Goal: Information Seeking & Learning: Learn about a topic

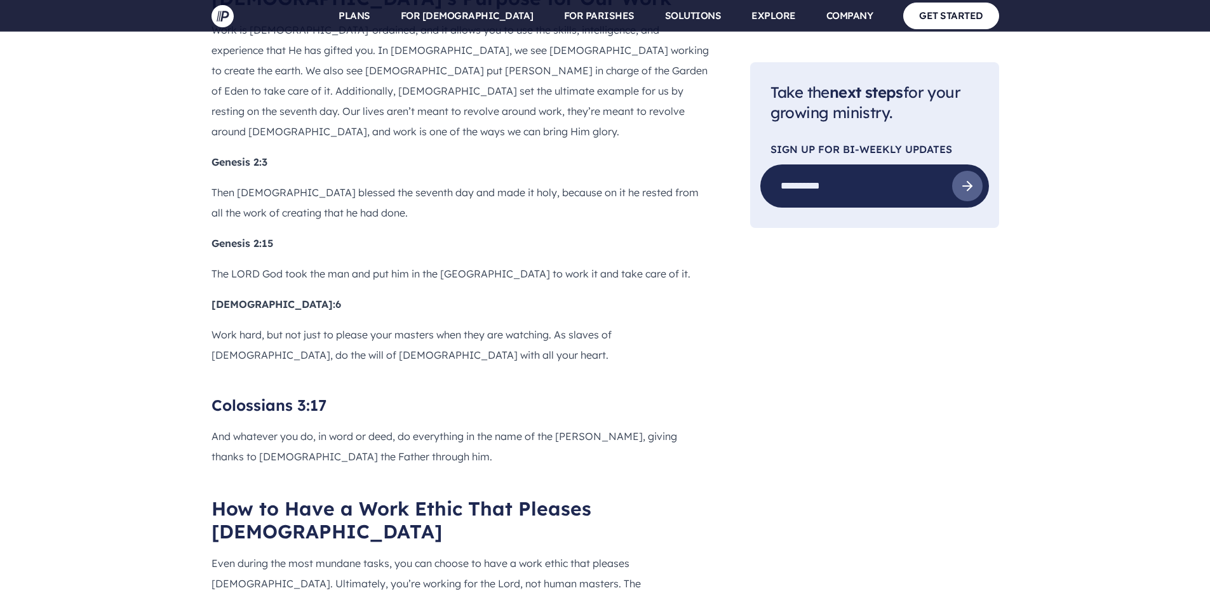
scroll to position [1332, 0]
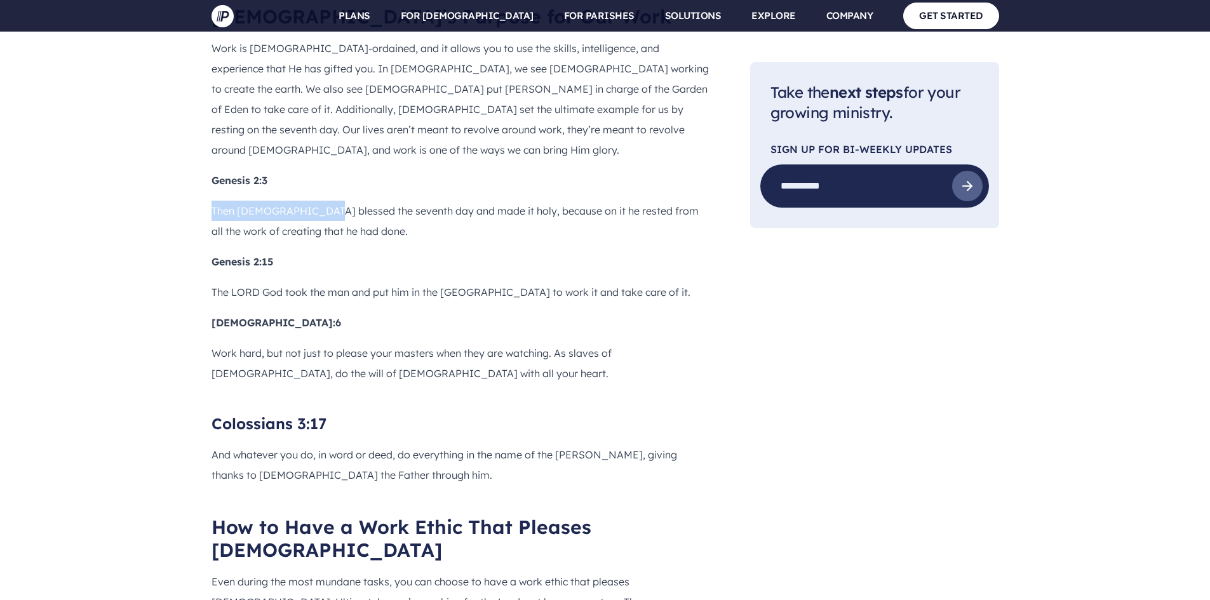
drag, startPoint x: 207, startPoint y: 125, endPoint x: 318, endPoint y: 119, distance: 111.4
click at [318, 201] on p "Then [DEMOGRAPHIC_DATA] blessed the seventh day and made it holy, because on it…" at bounding box center [461, 221] width 498 height 41
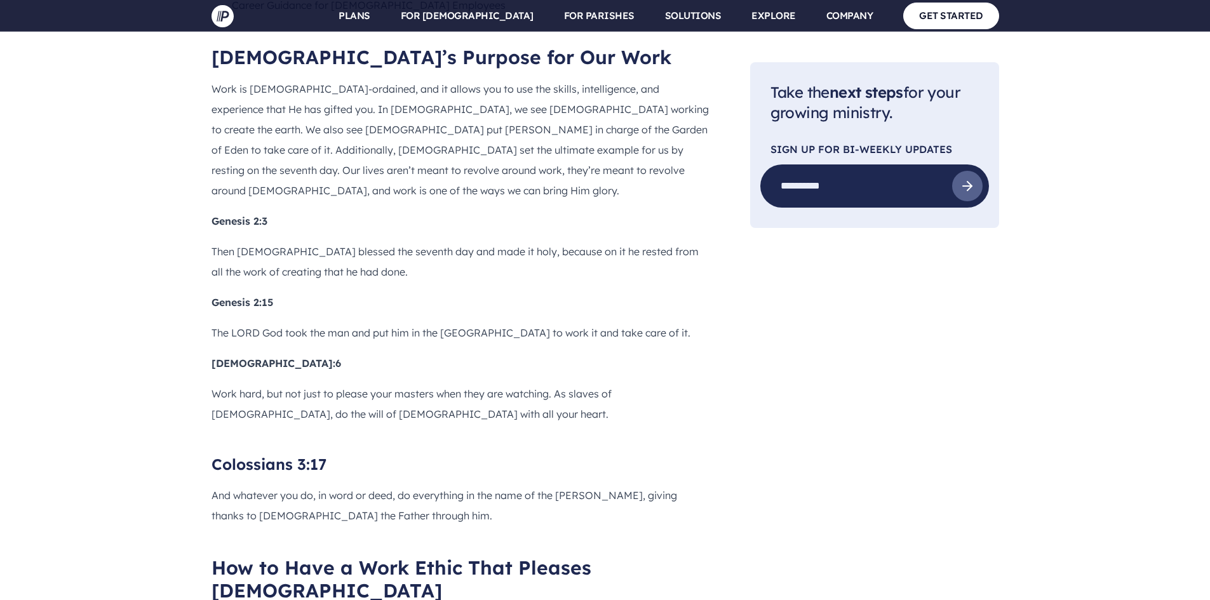
scroll to position [1269, 0]
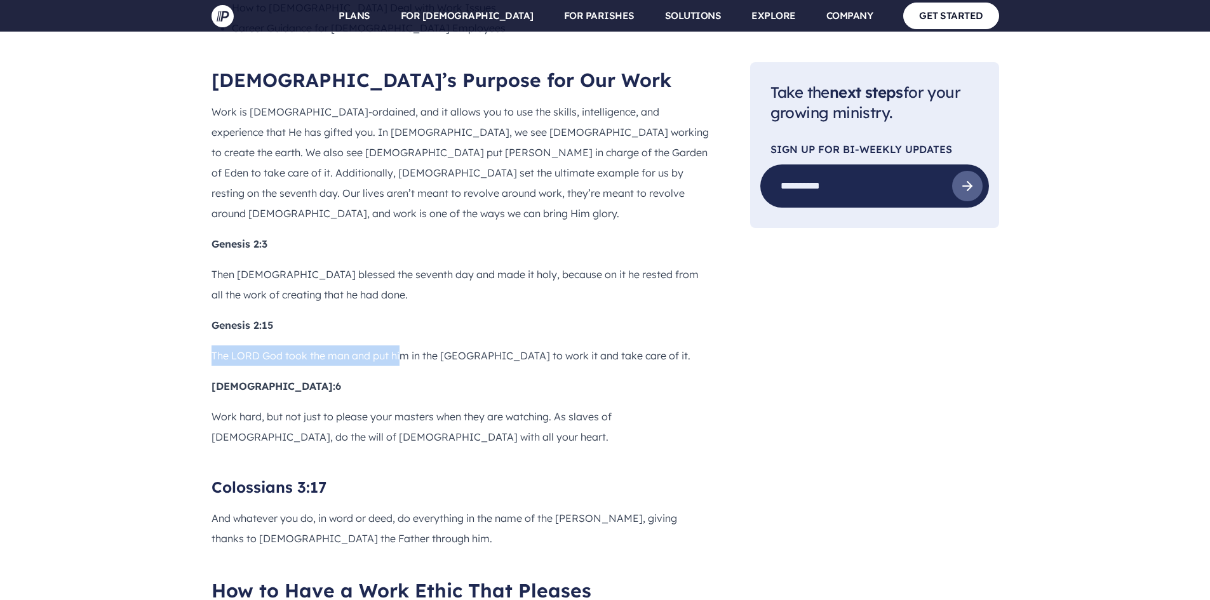
drag, startPoint x: 210, startPoint y: 269, endPoint x: 400, endPoint y: 263, distance: 190.7
click at [404, 346] on p "The LORD God took the man and put him in the [GEOGRAPHIC_DATA] to work it and t…" at bounding box center [461, 356] width 498 height 20
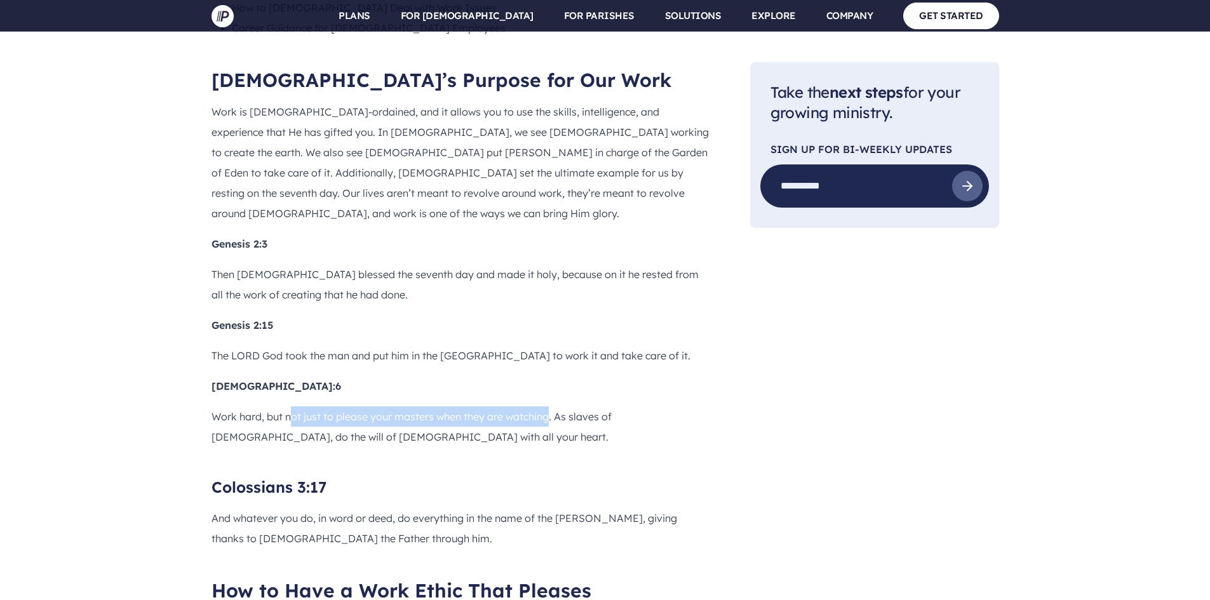
drag, startPoint x: 288, startPoint y: 327, endPoint x: 551, endPoint y: 336, distance: 262.6
click at [551, 407] on p "Work hard, but not just to please your masters when they are watching. As slave…" at bounding box center [461, 427] width 498 height 41
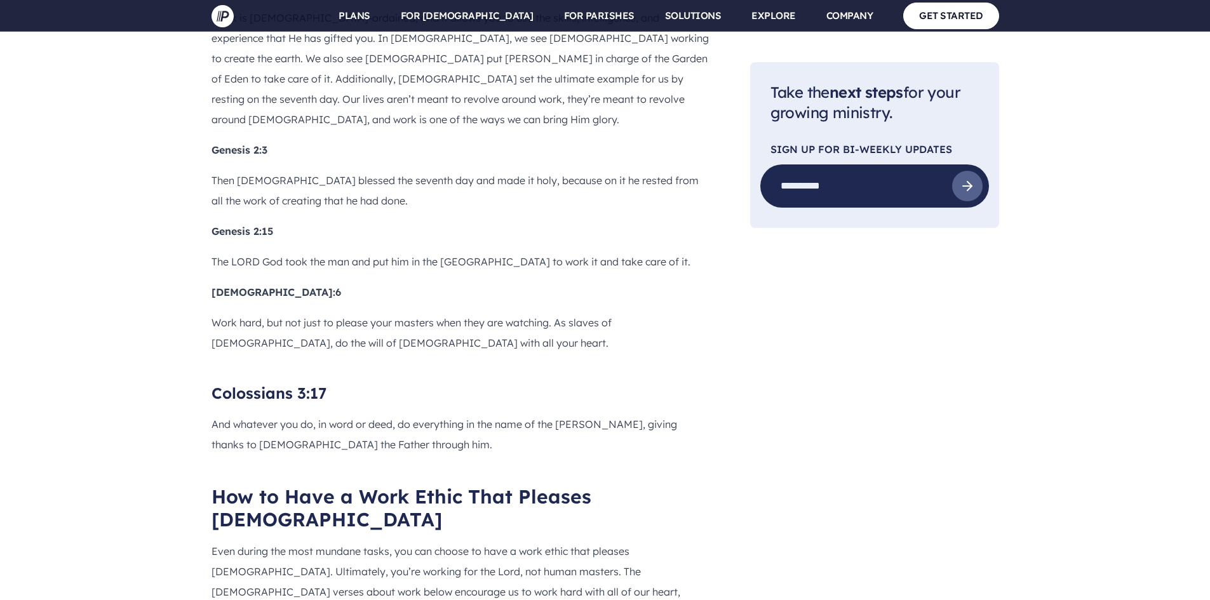
scroll to position [1396, 0]
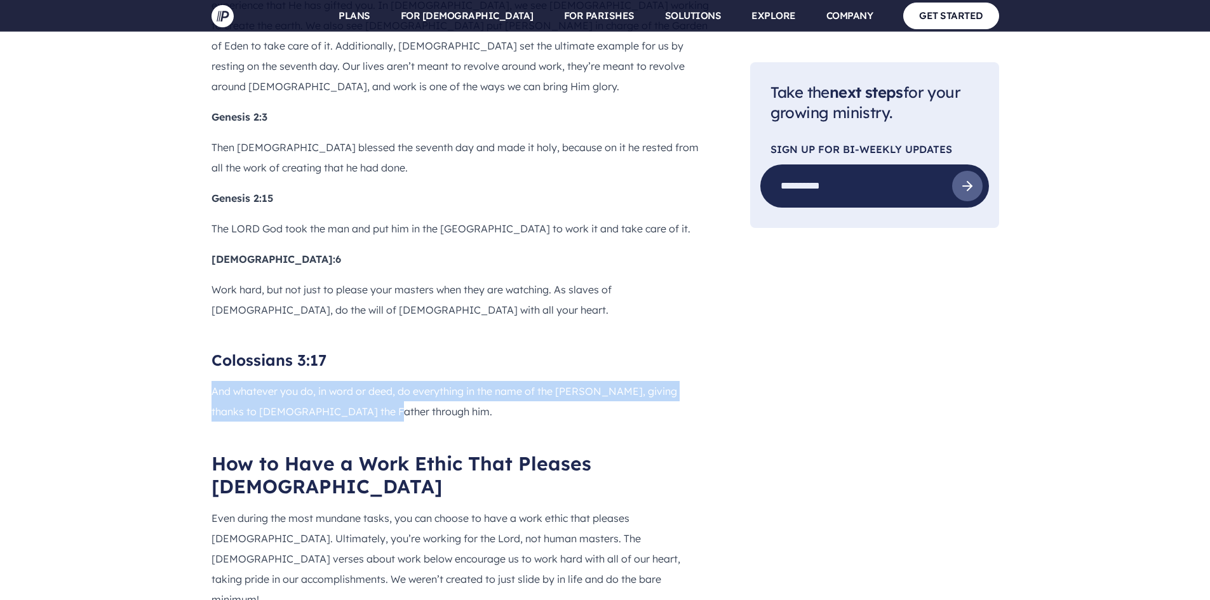
drag, startPoint x: 211, startPoint y: 298, endPoint x: 398, endPoint y: 314, distance: 188.1
click at [383, 381] on p "And whatever you do, in word or deed, do everything in the name of the [PERSON_…" at bounding box center [461, 401] width 498 height 41
click at [407, 381] on p "And whatever you do, in word or deed, do everything in the name of the [PERSON_…" at bounding box center [461, 401] width 498 height 41
drag, startPoint x: 393, startPoint y: 321, endPoint x: 198, endPoint y: 302, distance: 196.0
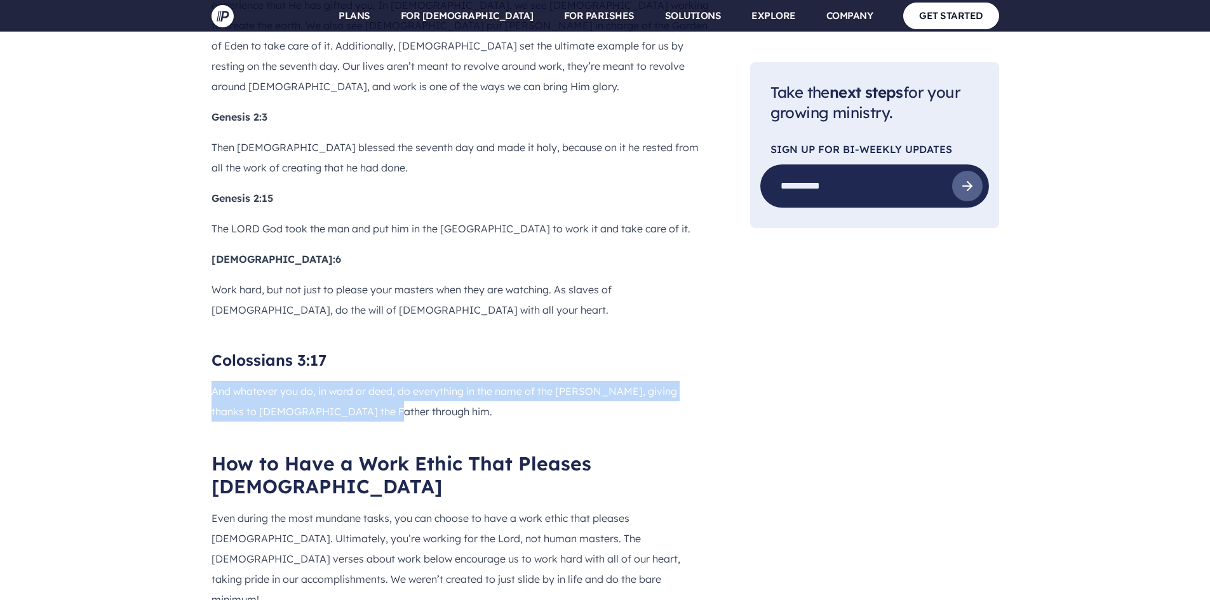
copy p "And whatever you do, in word or deed, do everything in the name of the [PERSON_…"
